Goal: Task Accomplishment & Management: Use online tool/utility

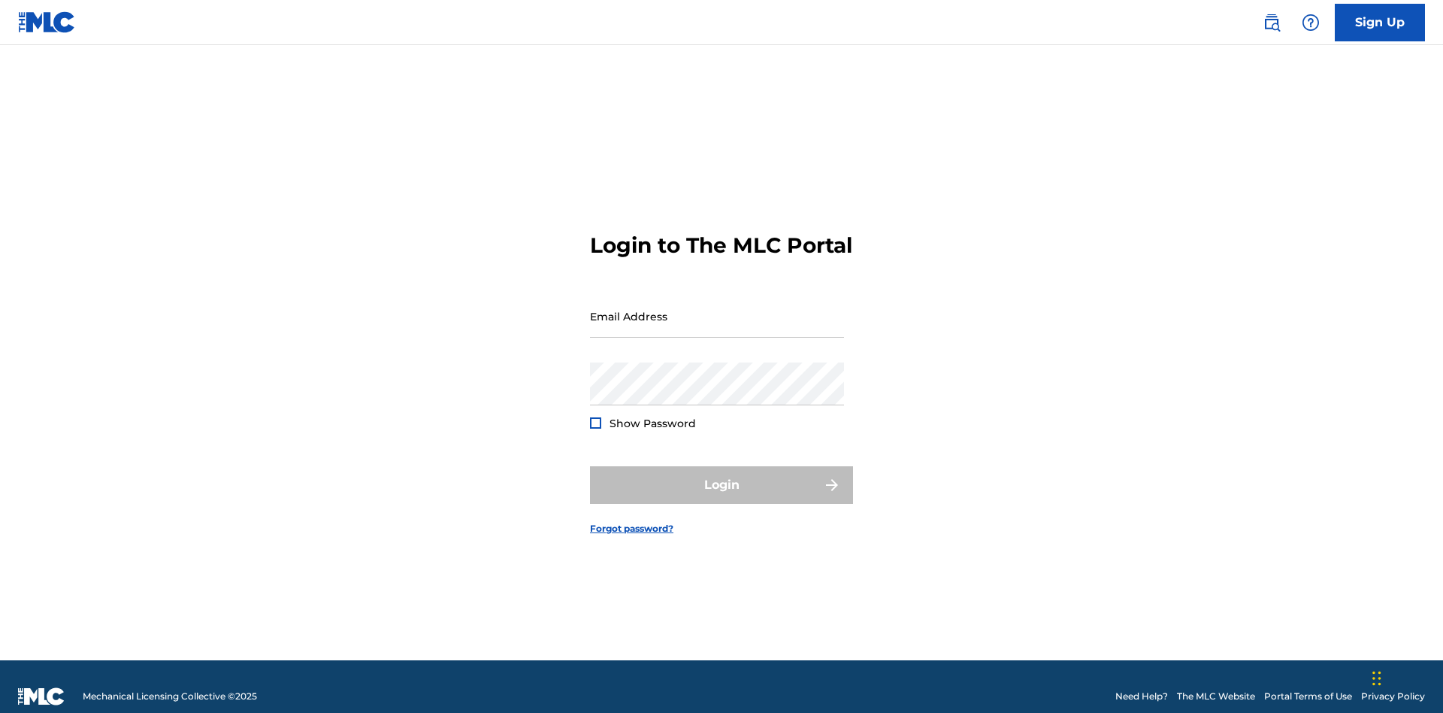
scroll to position [20, 0]
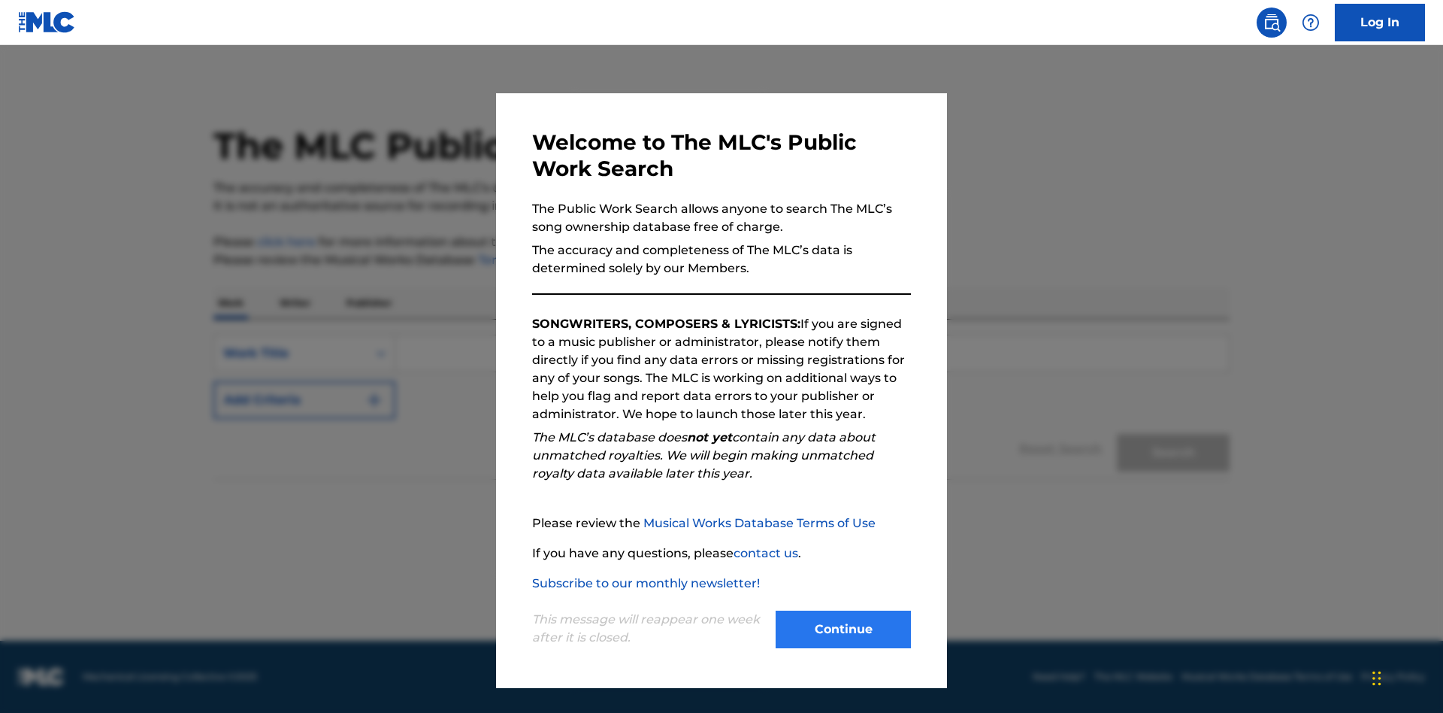
click at [843, 629] on button "Continue" at bounding box center [843, 629] width 135 height 38
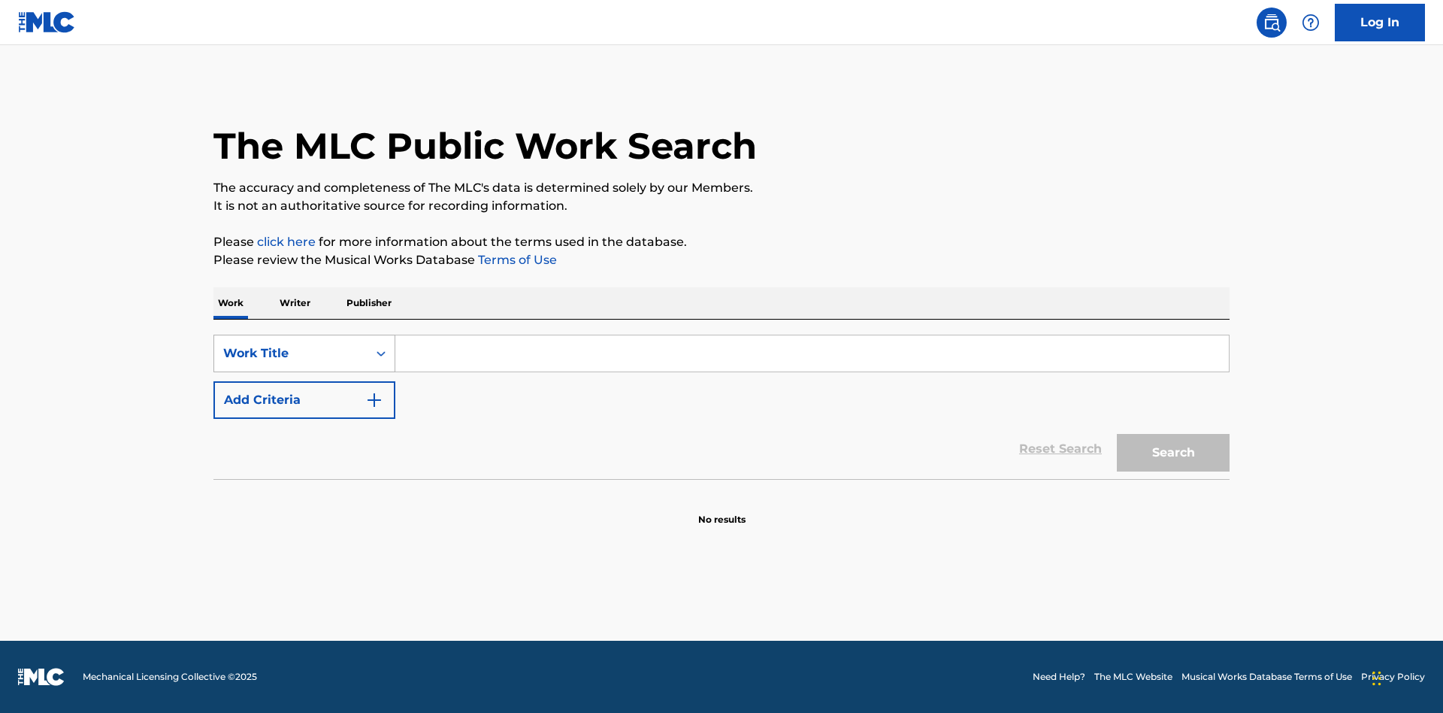
click at [291, 353] on div "Work Title" at bounding box center [290, 353] width 135 height 18
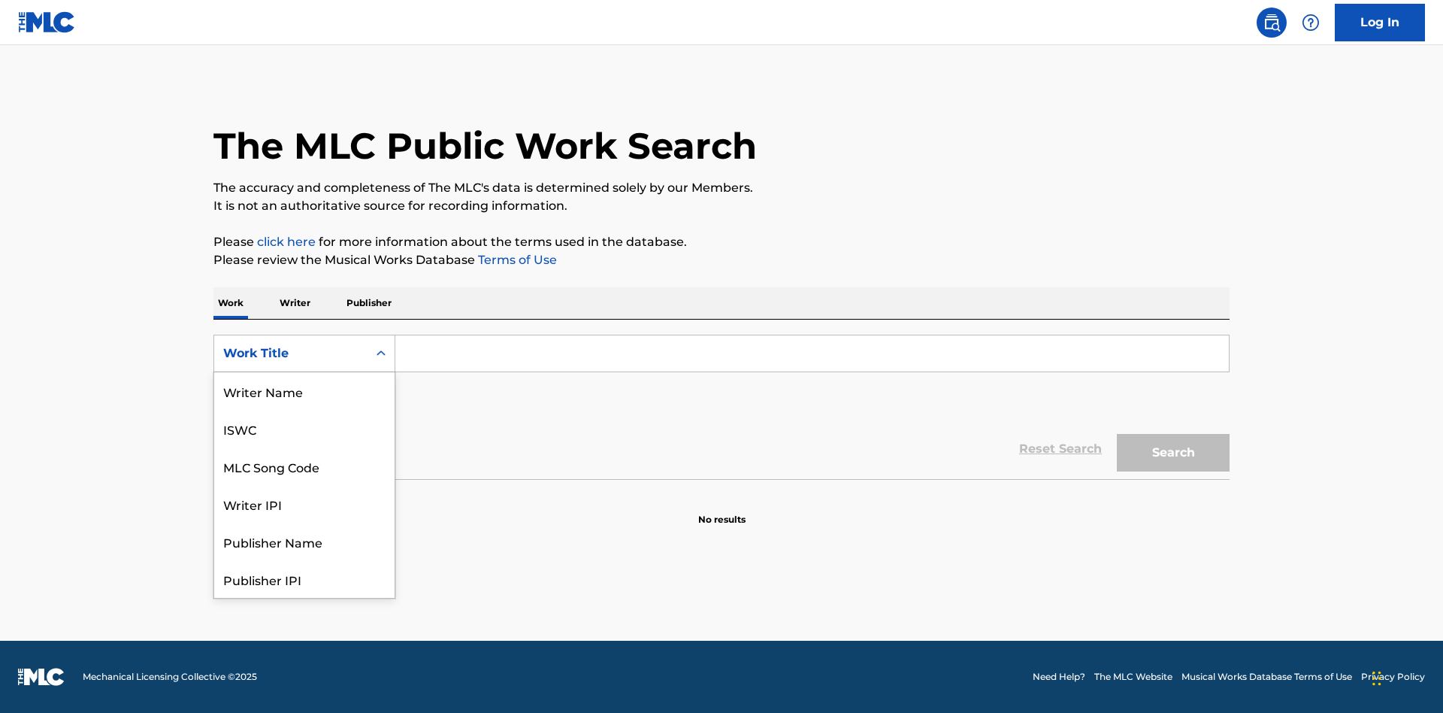
scroll to position [75, 0]
click at [304, 391] on div "MLC Song Code" at bounding box center [304, 391] width 180 height 38
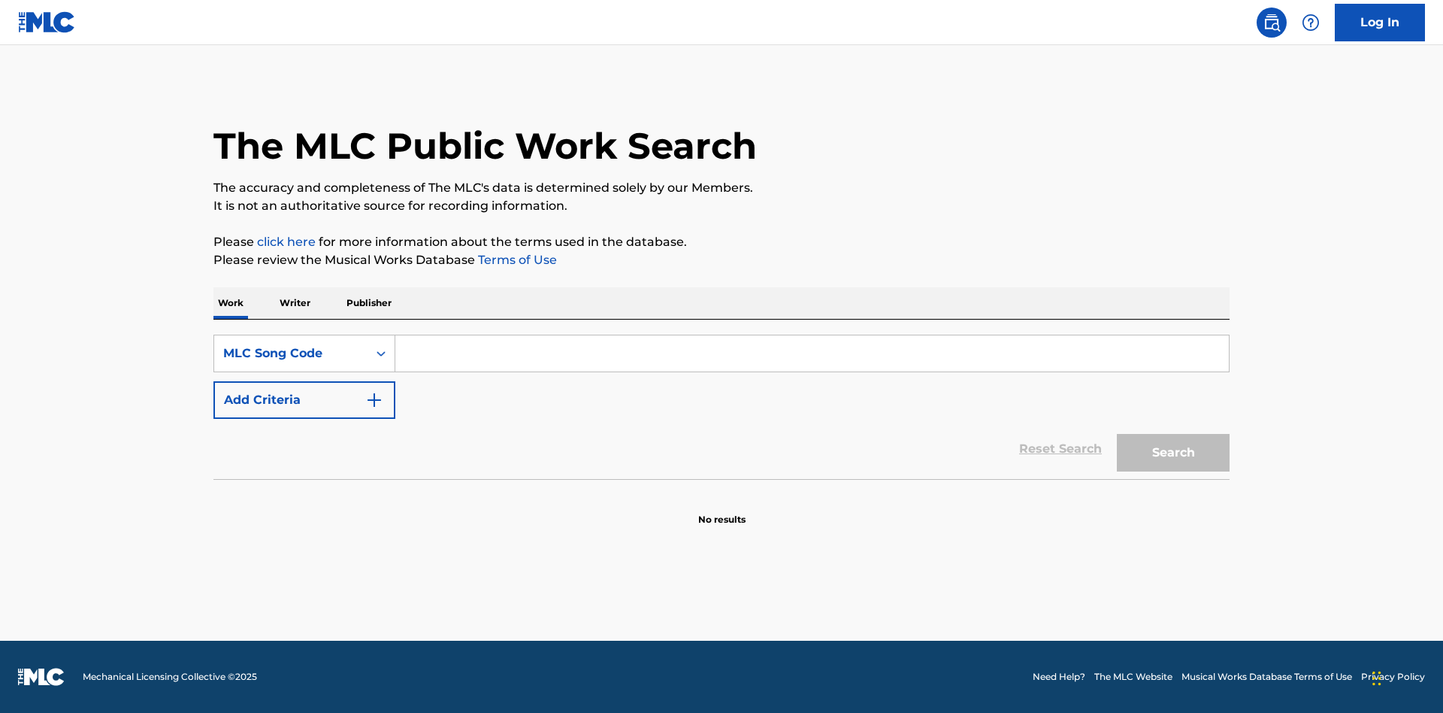
click at [812, 353] on input "Search Form" at bounding box center [812, 353] width 834 height 36
type input "MV82XX"
click at [1173, 453] on button "Search" at bounding box center [1173, 453] width 113 height 38
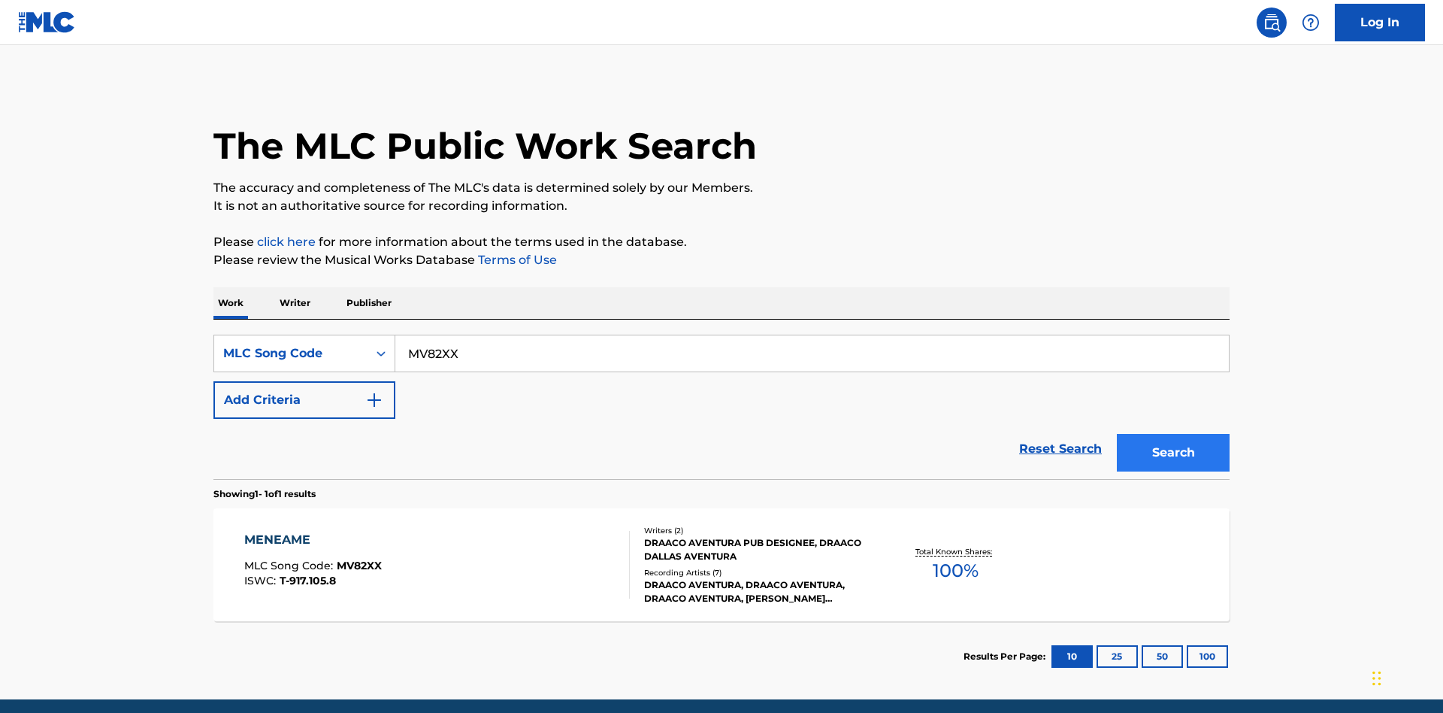
scroll to position [59, 0]
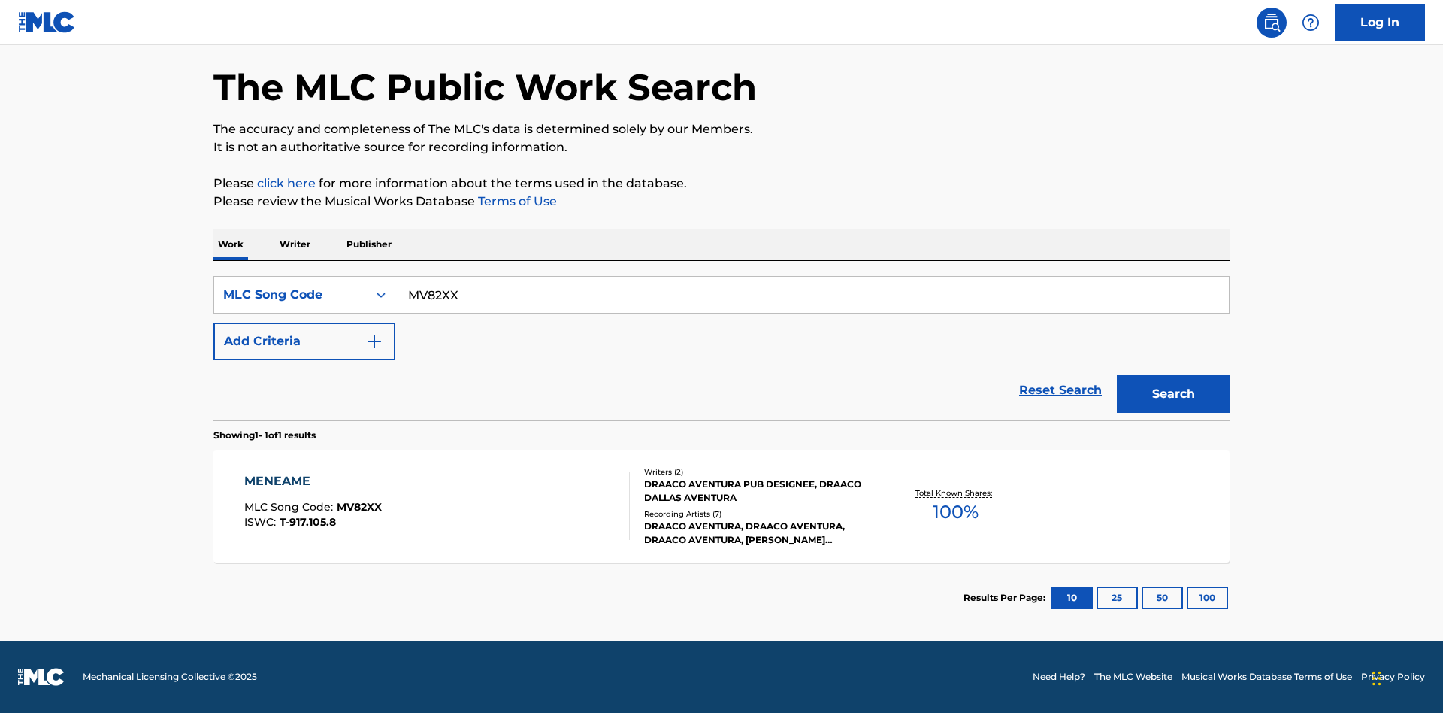
click at [722, 506] on div "Writers ( 2 ) DRAACO AVENTURA PUB DESIGNEE, DRAACO DALLAS AVENTURA Recording Ar…" at bounding box center [750, 506] width 241 height 80
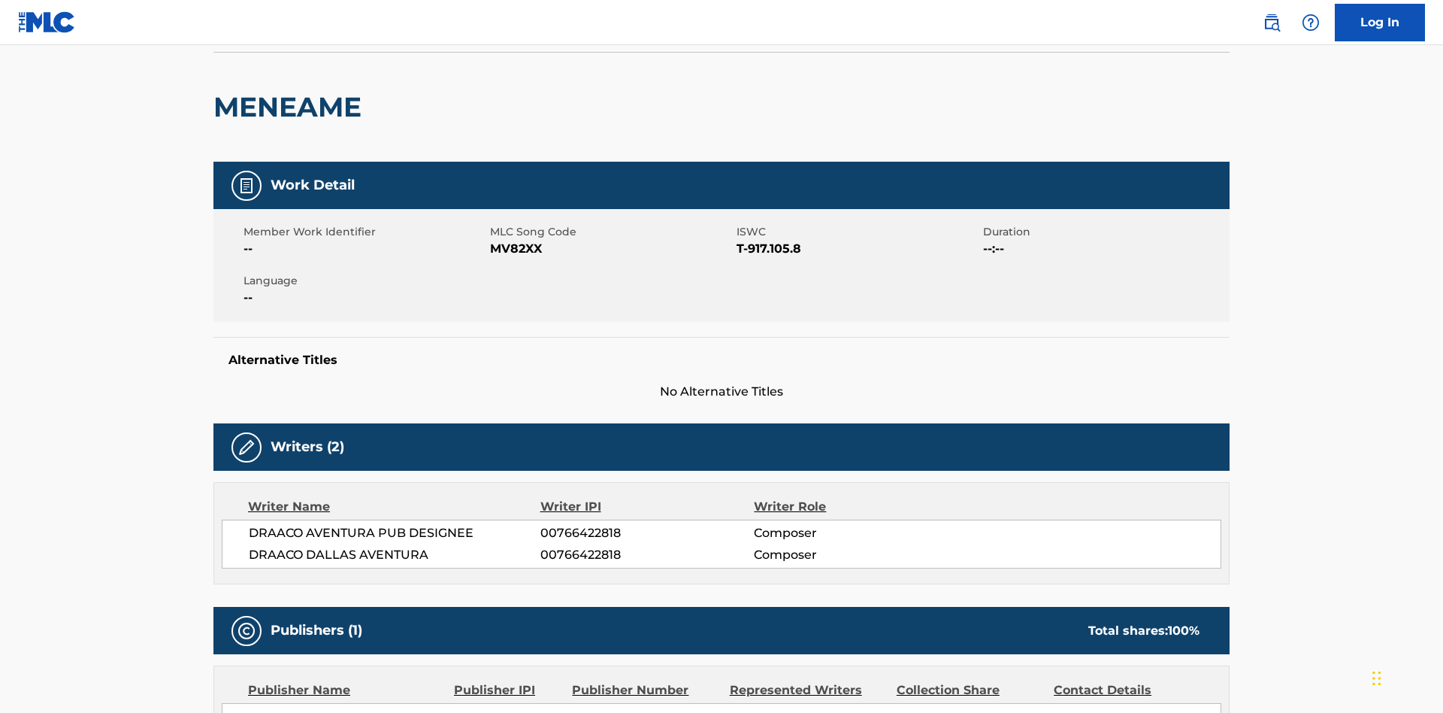
scroll to position [11, 0]
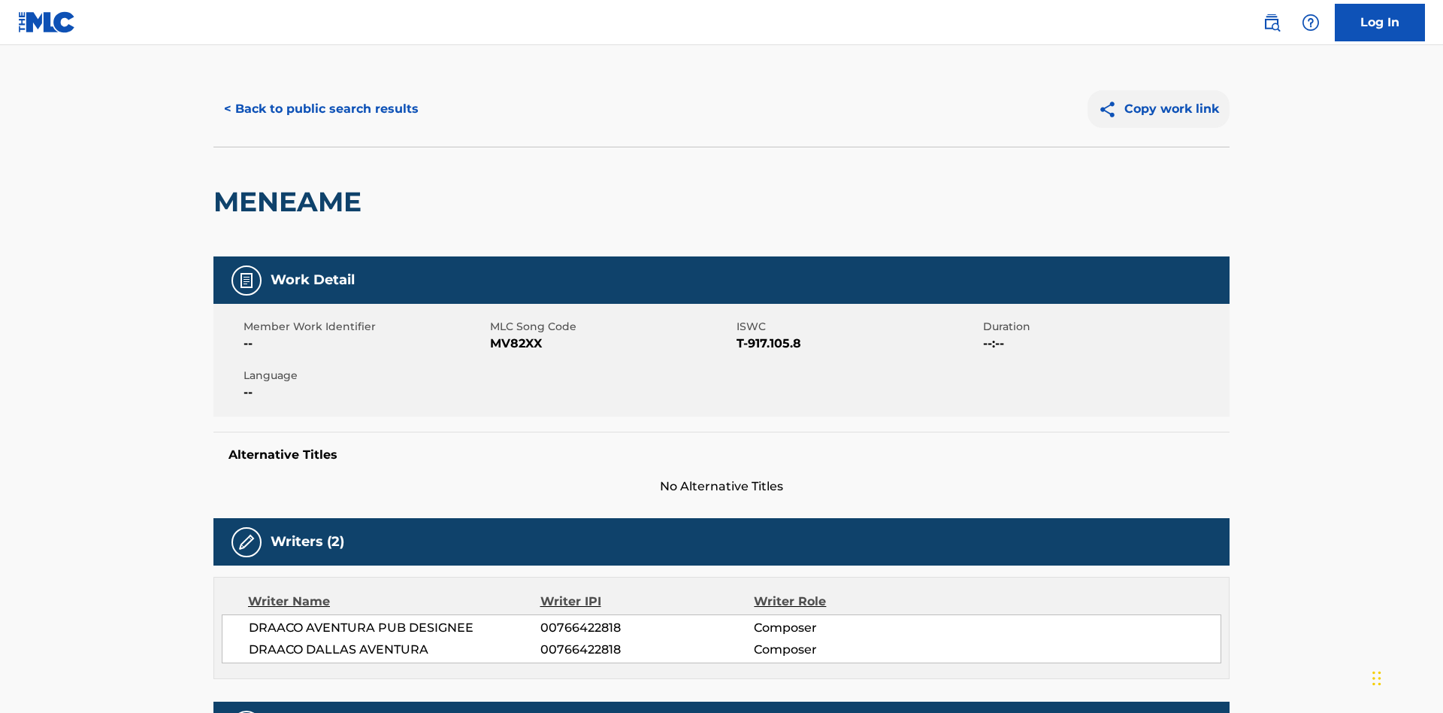
click at [1159, 109] on button "Copy work link" at bounding box center [1159, 109] width 142 height 38
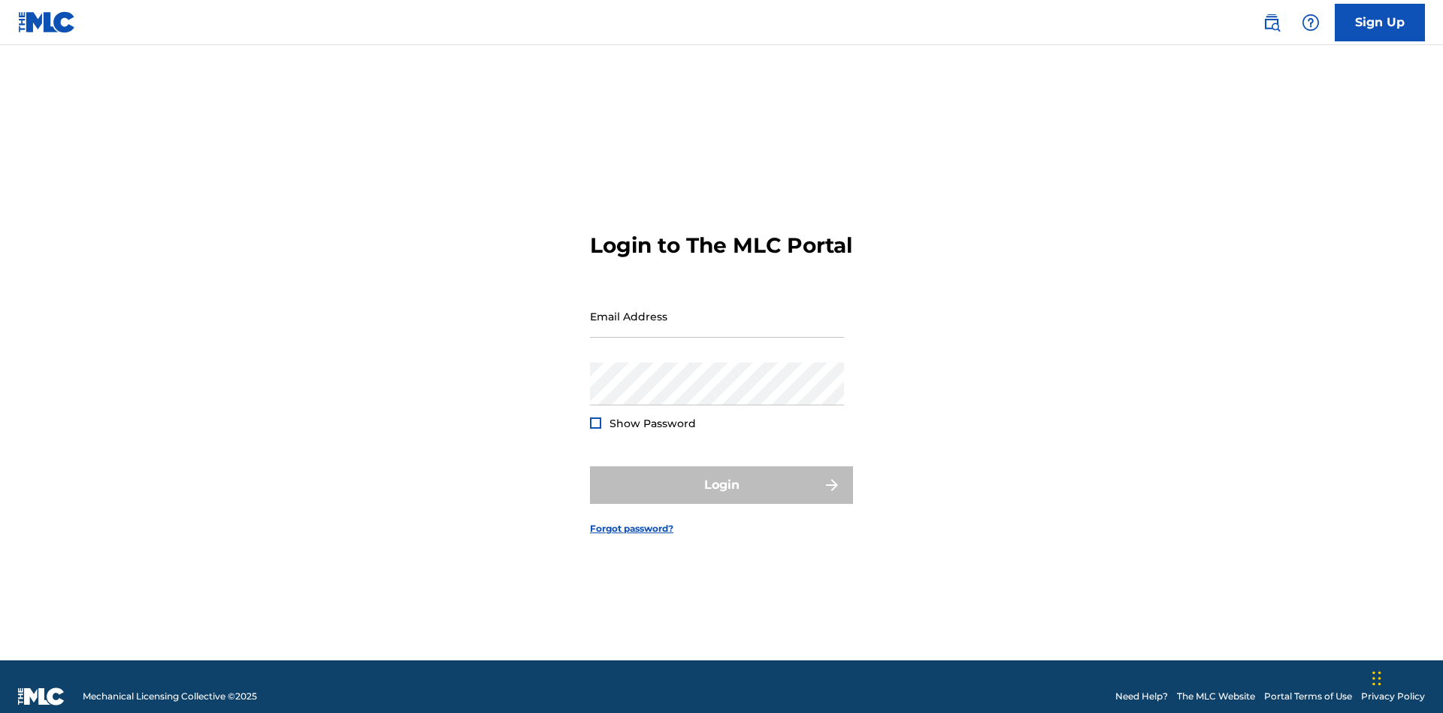
scroll to position [20, 0]
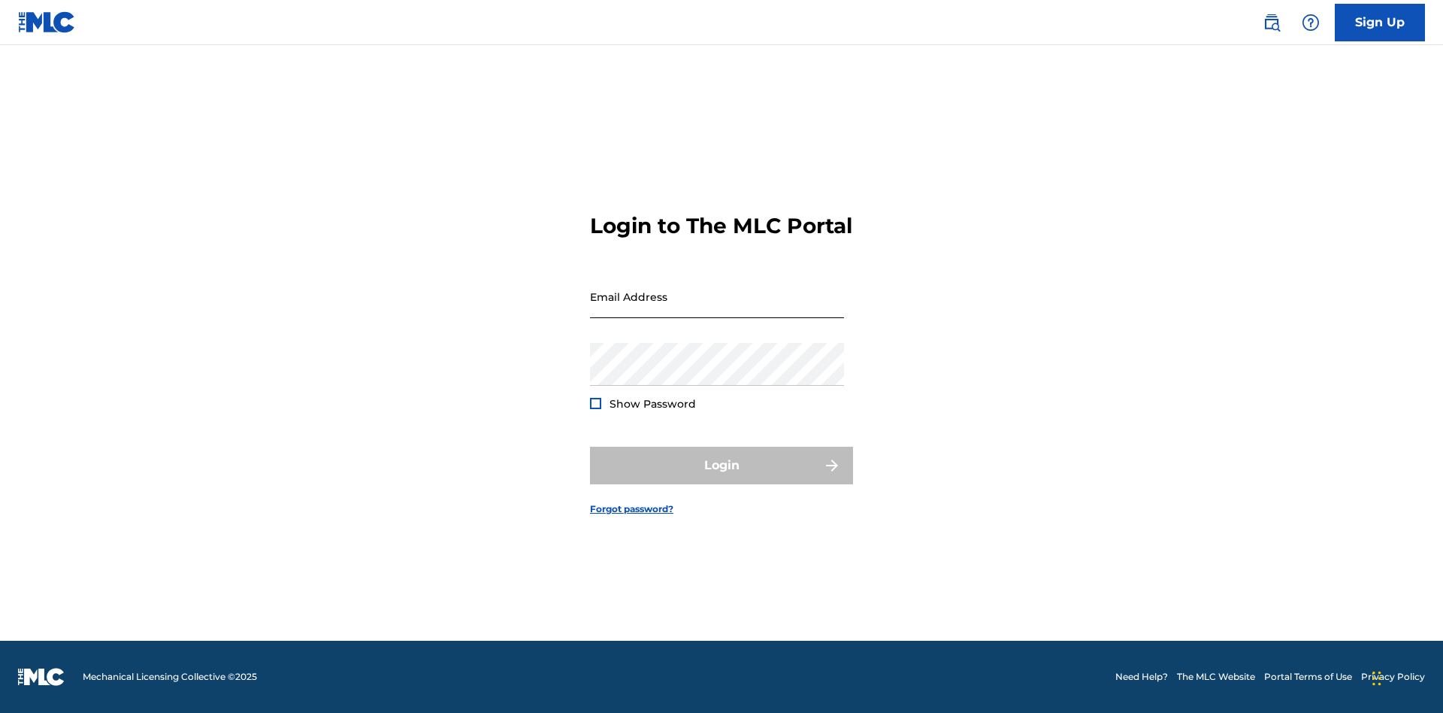
click at [717, 309] on input "Email Address" at bounding box center [717, 296] width 254 height 43
type input "Duke.McTesterson@gmail.com"
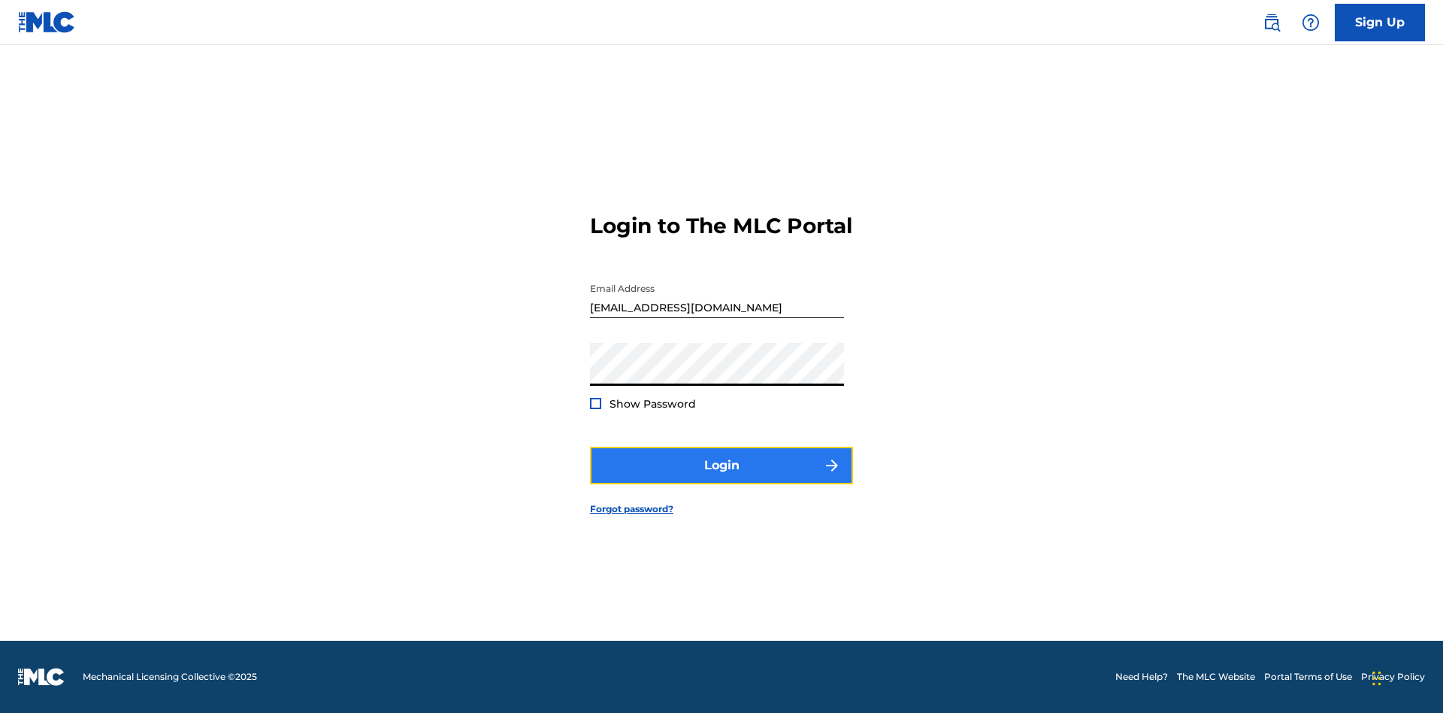
click at [722, 478] on button "Login" at bounding box center [721, 466] width 263 height 38
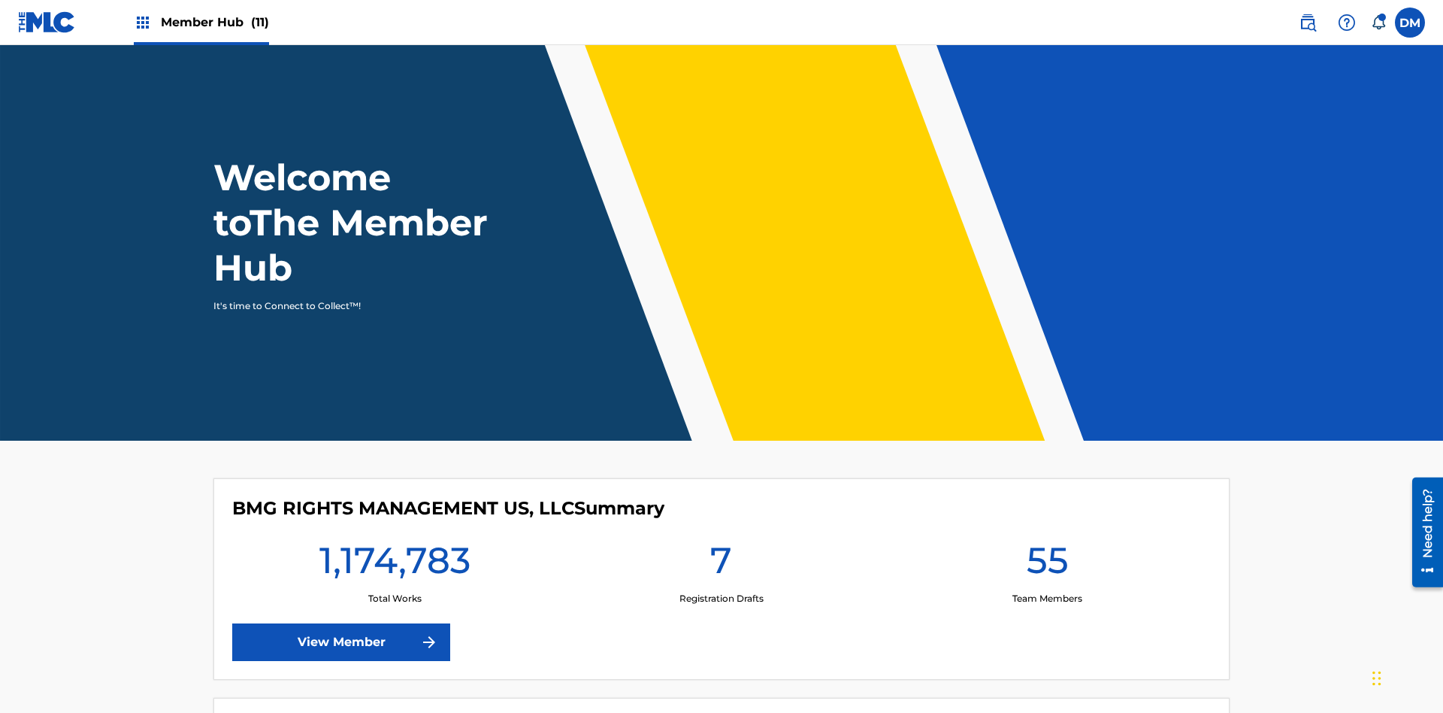
click at [201, 22] on span "Member Hub (11)" at bounding box center [215, 22] width 108 height 17
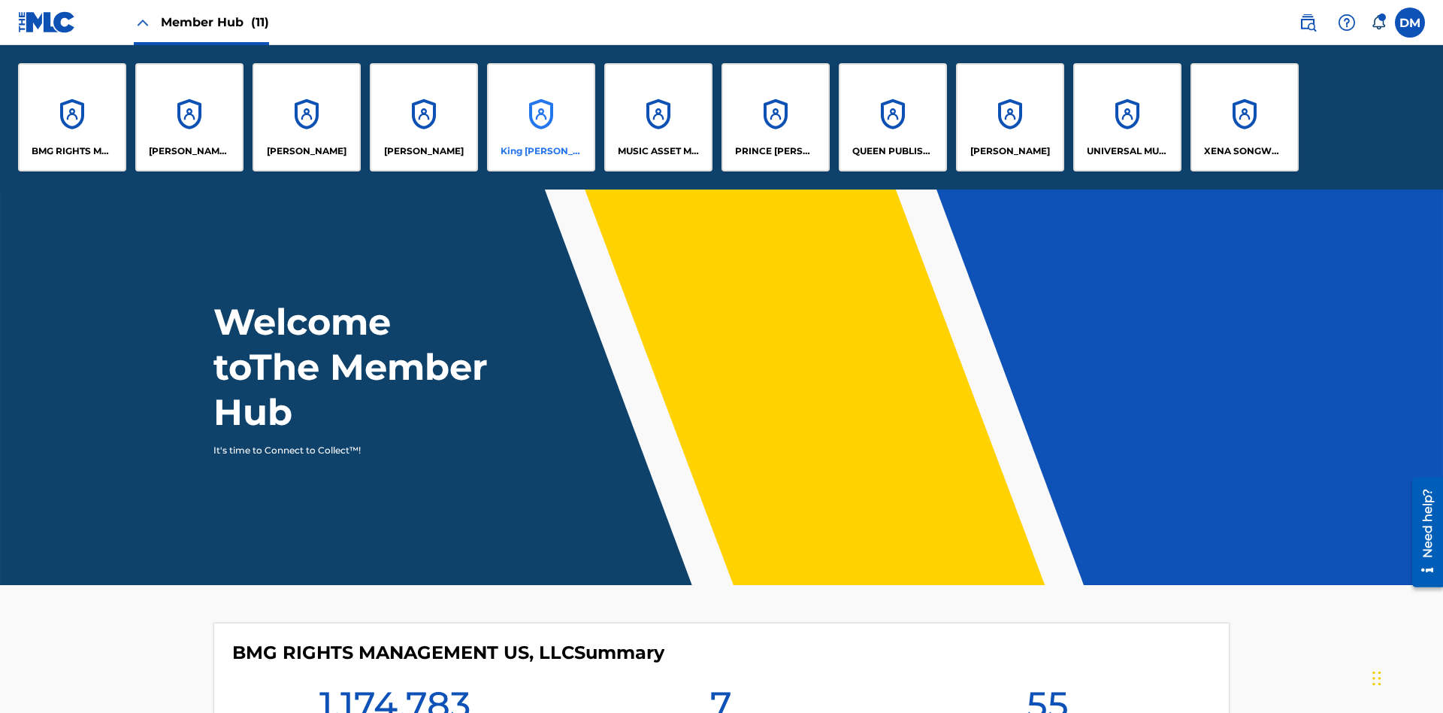
click at [540, 151] on p "King McTesterson" at bounding box center [542, 151] width 82 height 14
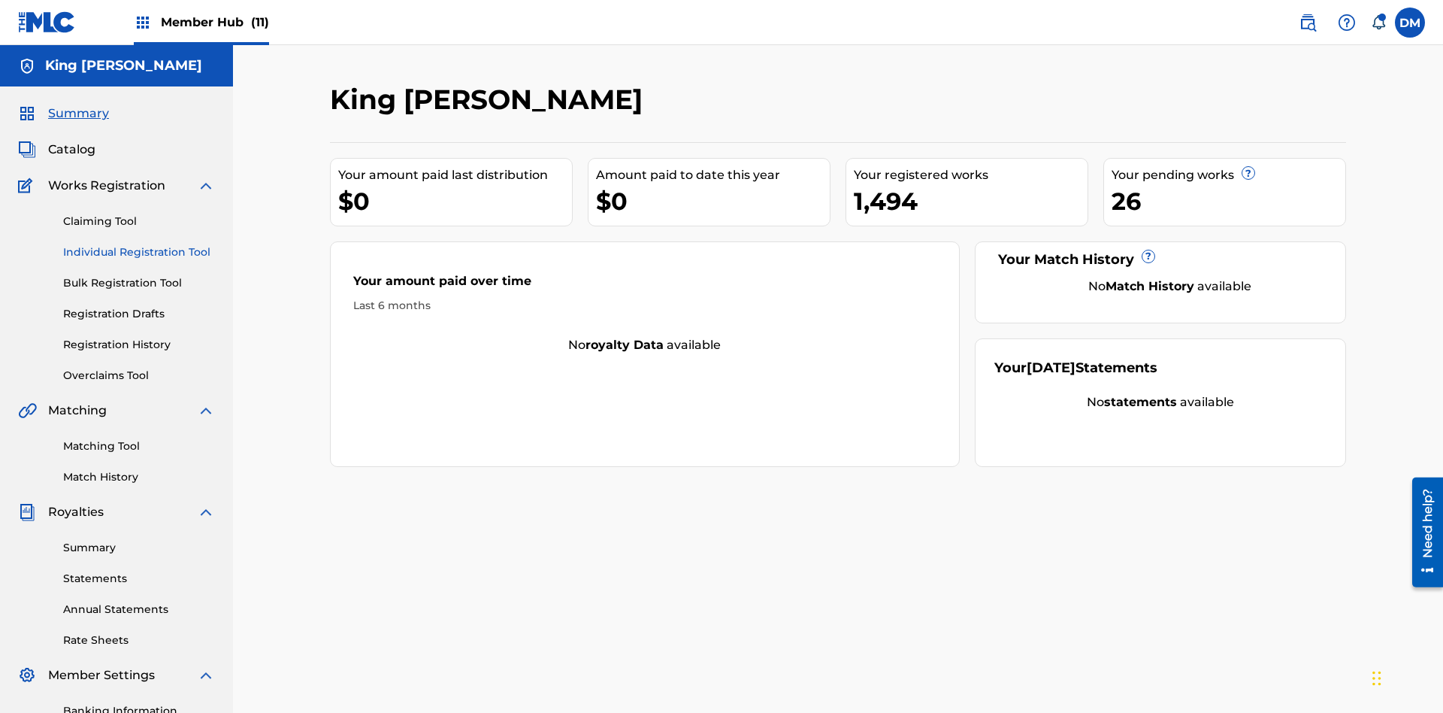
click at [139, 244] on link "Individual Registration Tool" at bounding box center [139, 252] width 152 height 16
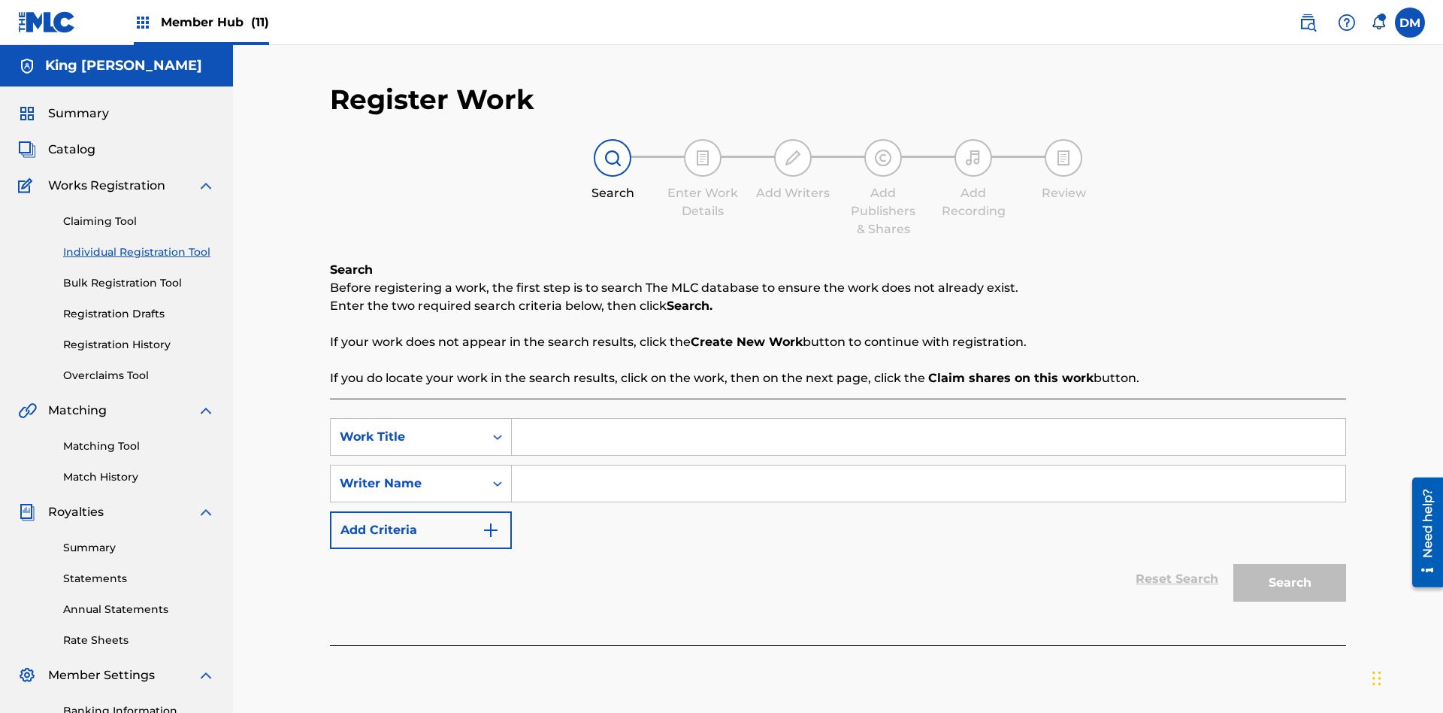
click at [928, 419] on input "Search Form" at bounding box center [929, 437] width 834 height 36
type input "Test"
click at [928, 465] on input "Search Form" at bounding box center [929, 483] width 834 height 36
click at [1290, 564] on button "Search" at bounding box center [1290, 583] width 113 height 38
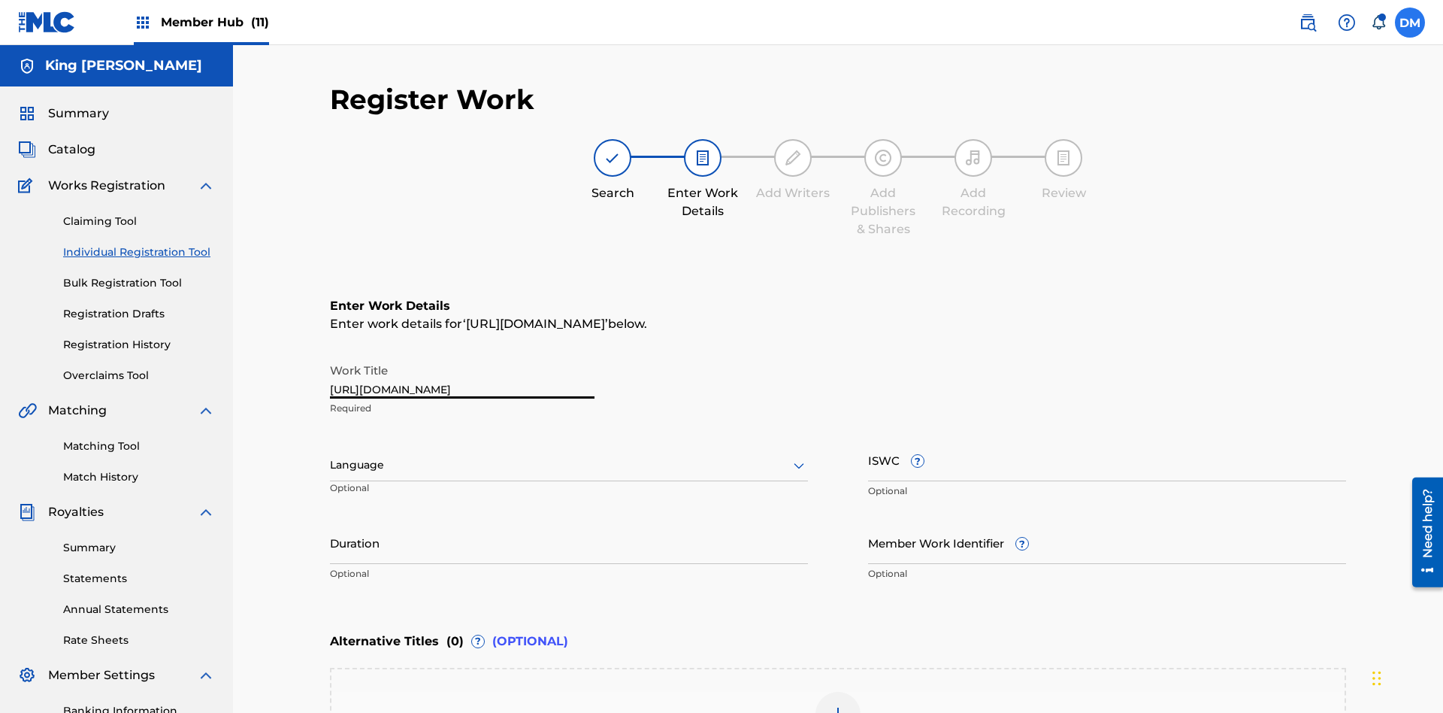
click at [1410, 22] on label at bounding box center [1410, 23] width 30 height 30
click at [1410, 23] on input "DM Duke McTesterson duke.mctesterson@gmail.com Notification Preferences Profile…" at bounding box center [1410, 23] width 0 height 0
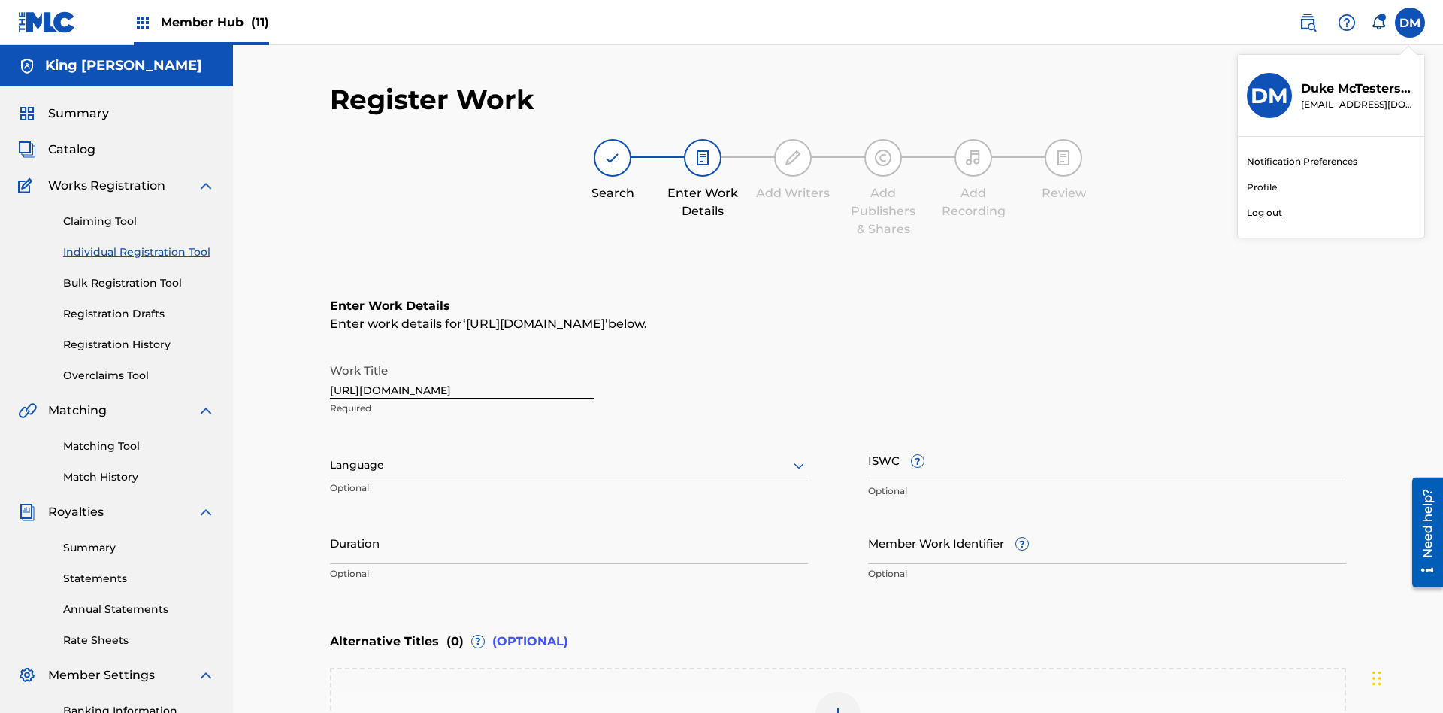
click at [1264, 213] on p "Log out" at bounding box center [1264, 213] width 35 height 14
click at [1410, 23] on input "DM Duke McTesterson duke.mctesterson@gmail.com Notification Preferences Profile…" at bounding box center [1410, 23] width 0 height 0
